Goal: Task Accomplishment & Management: Manage account settings

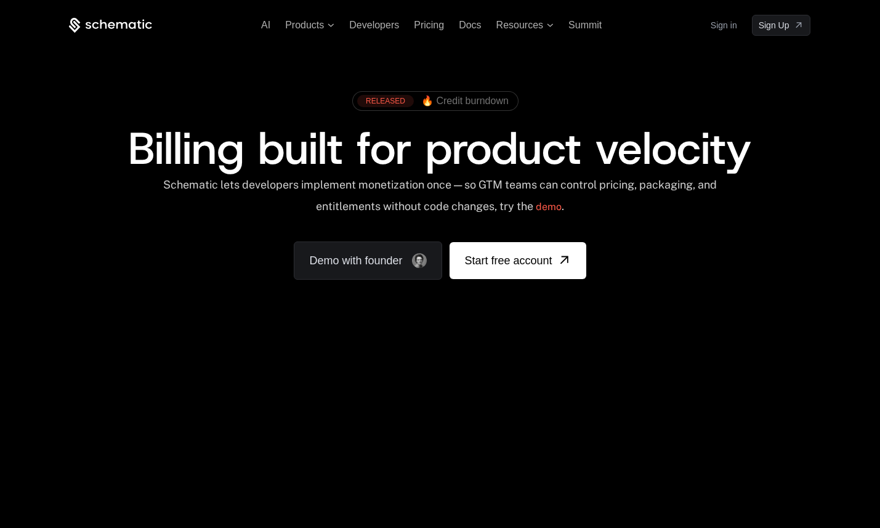
click at [711, 24] on link "Sign in" at bounding box center [724, 25] width 26 height 20
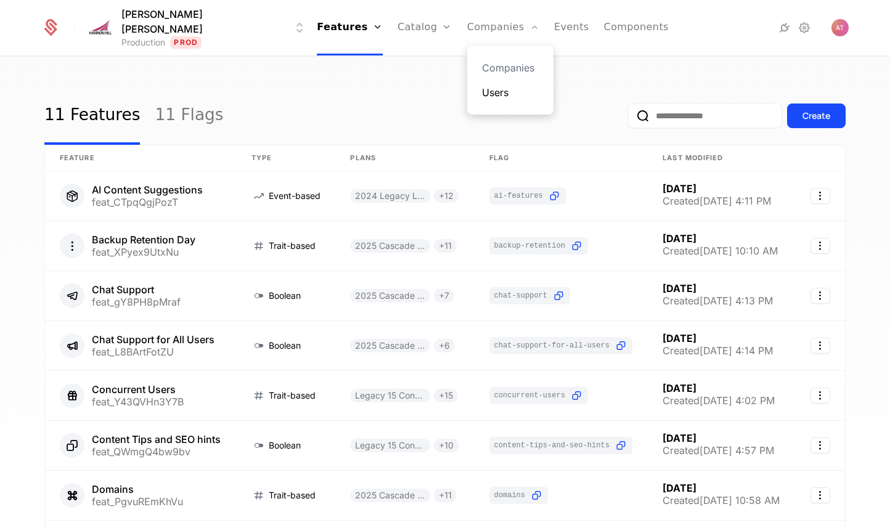
click at [482, 95] on link "Users" at bounding box center [510, 92] width 57 height 15
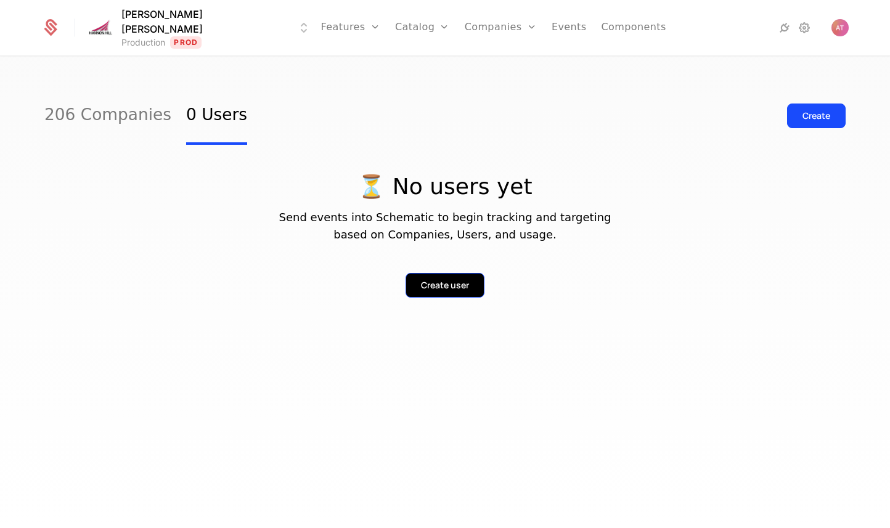
click at [453, 295] on button "Create user" at bounding box center [444, 285] width 79 height 25
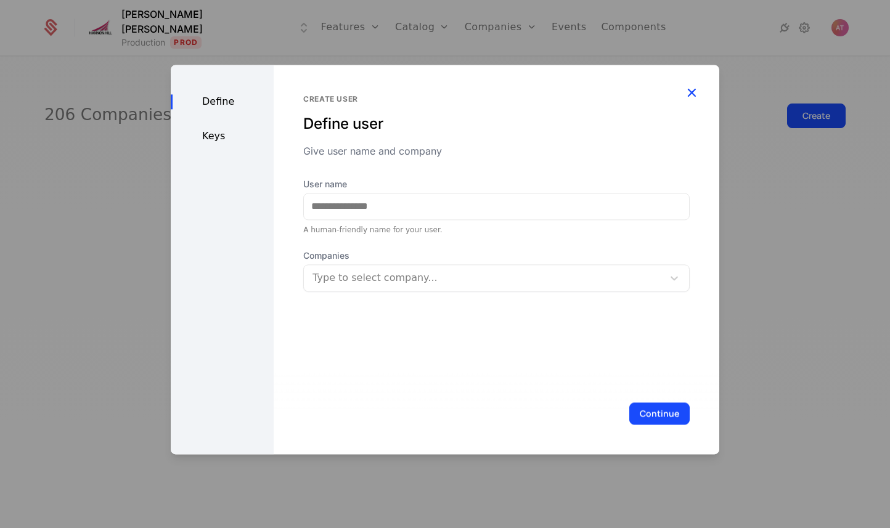
click at [694, 95] on icon "button" at bounding box center [691, 92] width 16 height 16
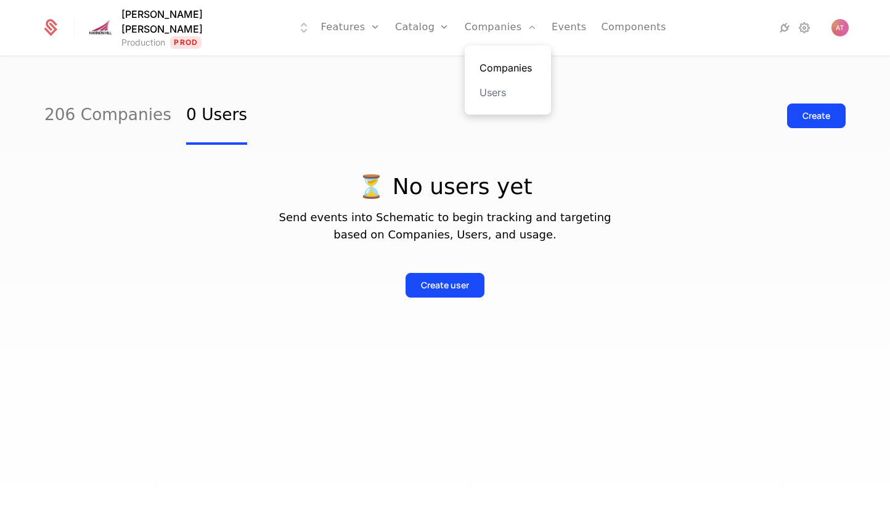
click at [479, 67] on link "Companies" at bounding box center [507, 67] width 57 height 15
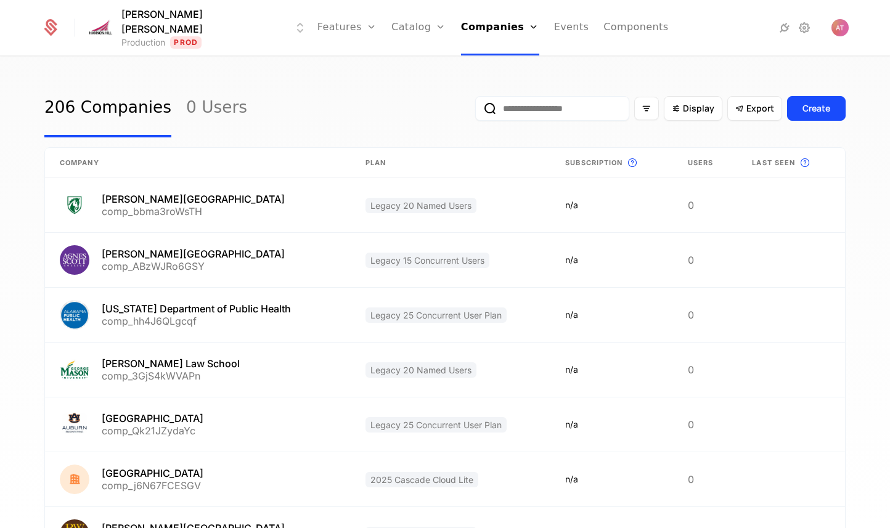
scroll to position [9, 0]
